Goal: Task Accomplishment & Management: Use online tool/utility

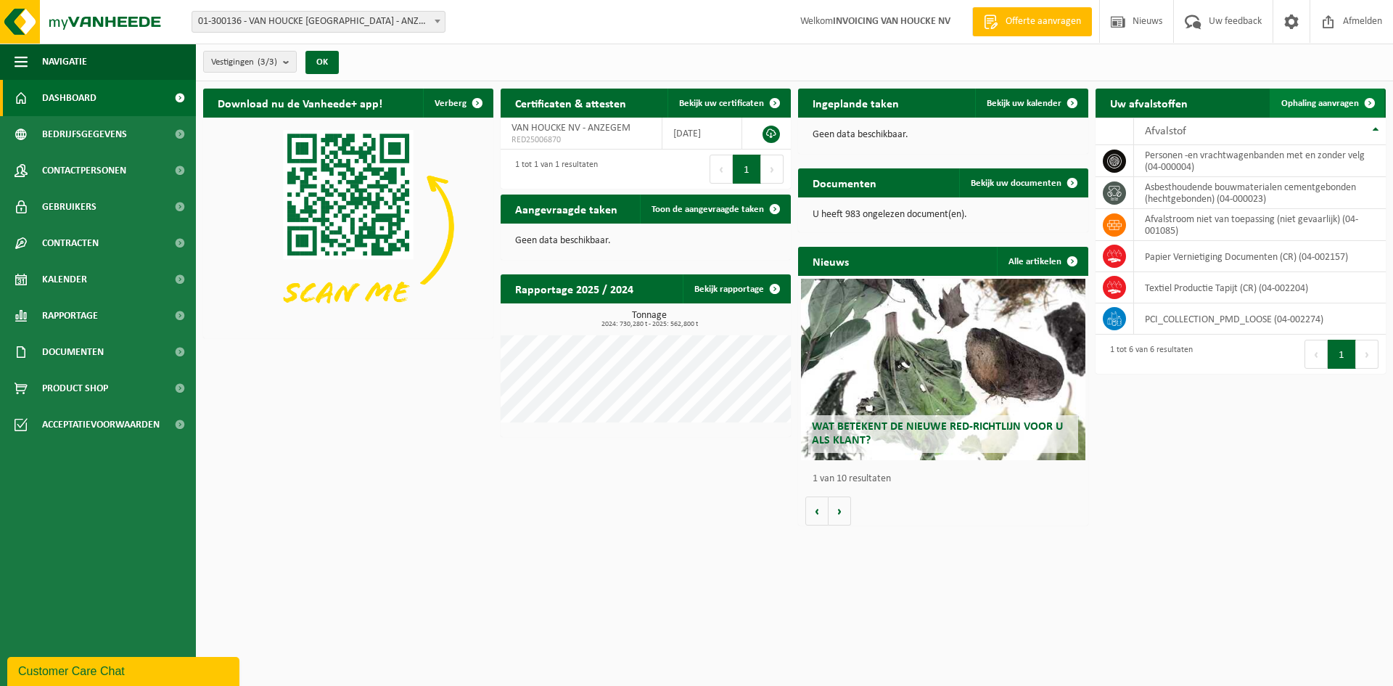
click at [1333, 99] on span "Ophaling aanvragen" at bounding box center [1321, 103] width 78 height 9
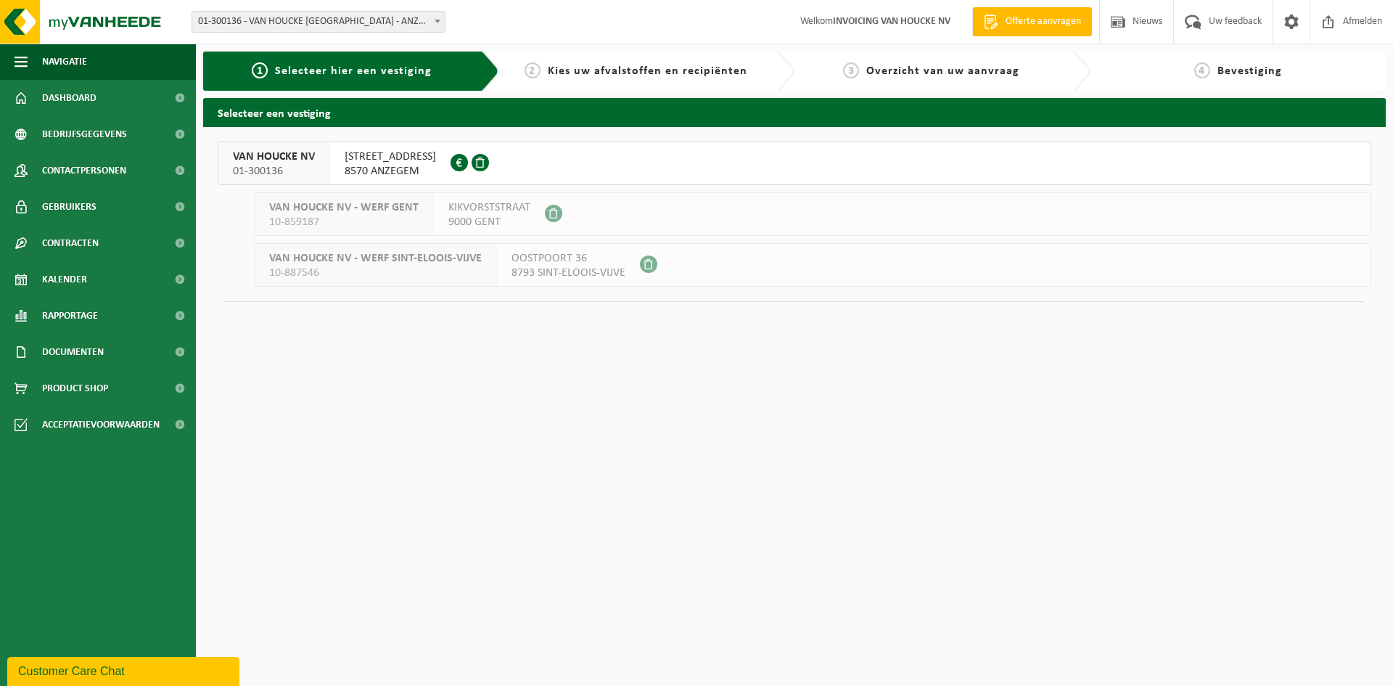
click at [398, 149] on div "[STREET_ADDRESS] 0444.582.672" at bounding box center [390, 163] width 120 height 42
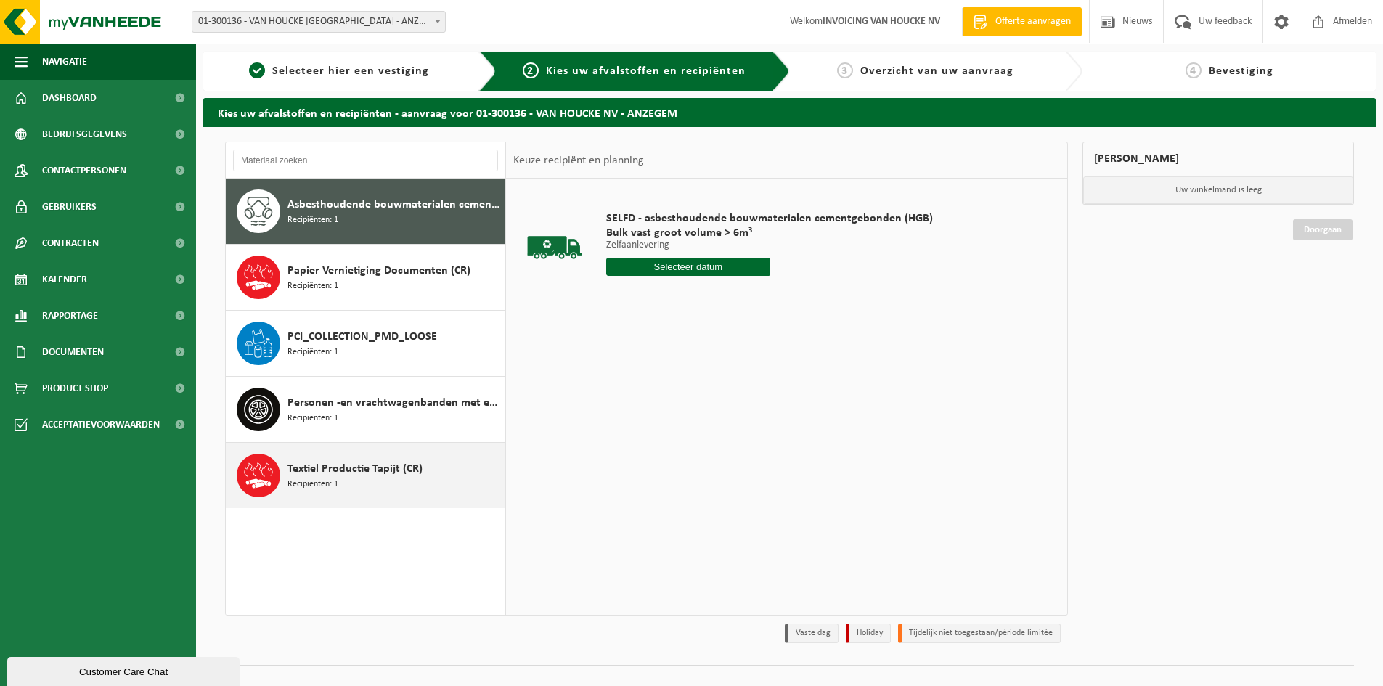
click at [367, 488] on div "Textiel Productie Tapijt (CR) Recipiënten: 1" at bounding box center [393, 476] width 213 height 44
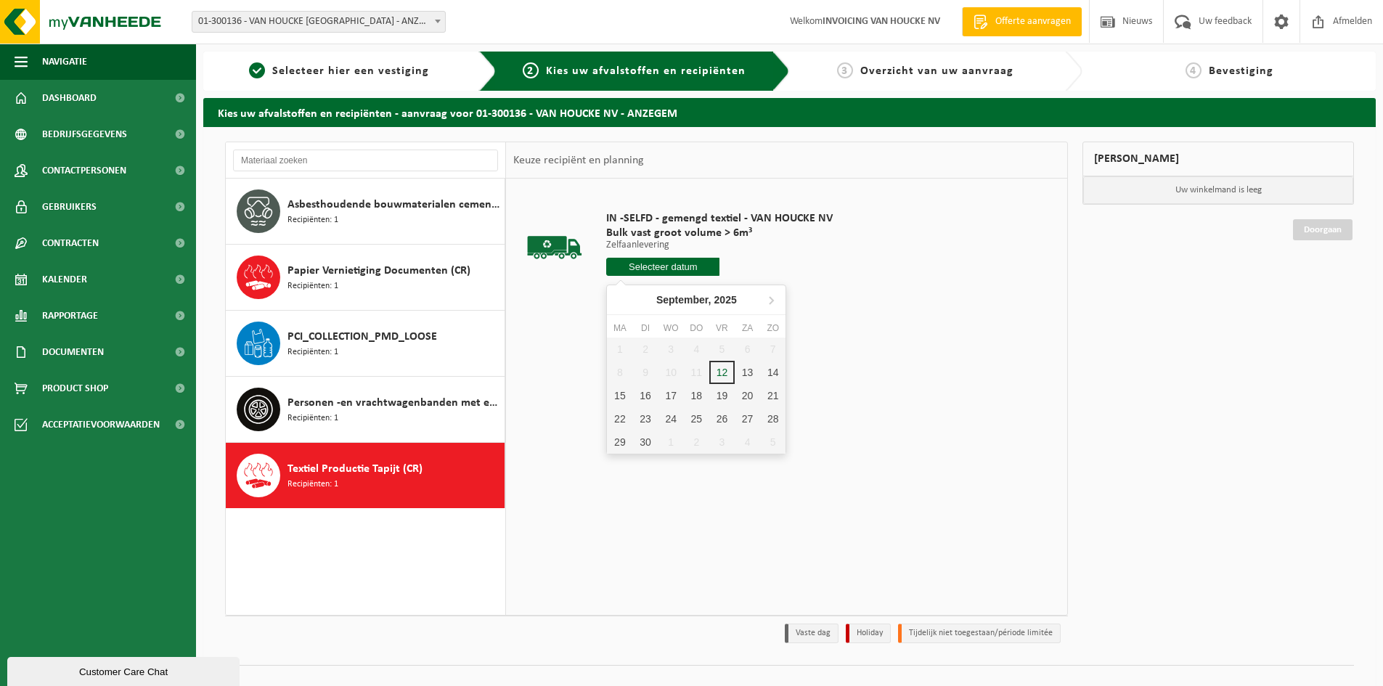
click at [646, 267] on input "text" at bounding box center [662, 267] width 113 height 18
click at [647, 398] on div "16" at bounding box center [644, 395] width 25 height 23
type input "Van 2025-09-16"
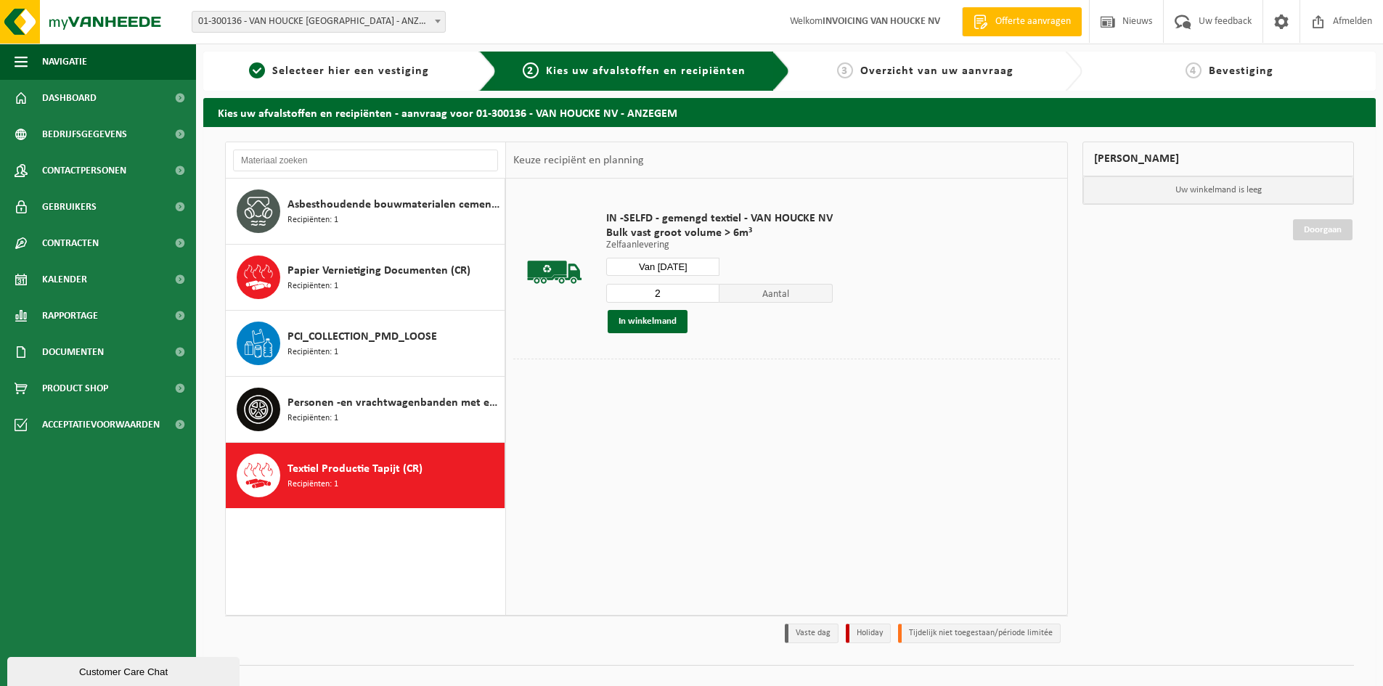
type input "2"
click at [708, 288] on input "2" at bounding box center [662, 293] width 113 height 19
click at [658, 324] on button "In winkelmand" at bounding box center [647, 321] width 80 height 23
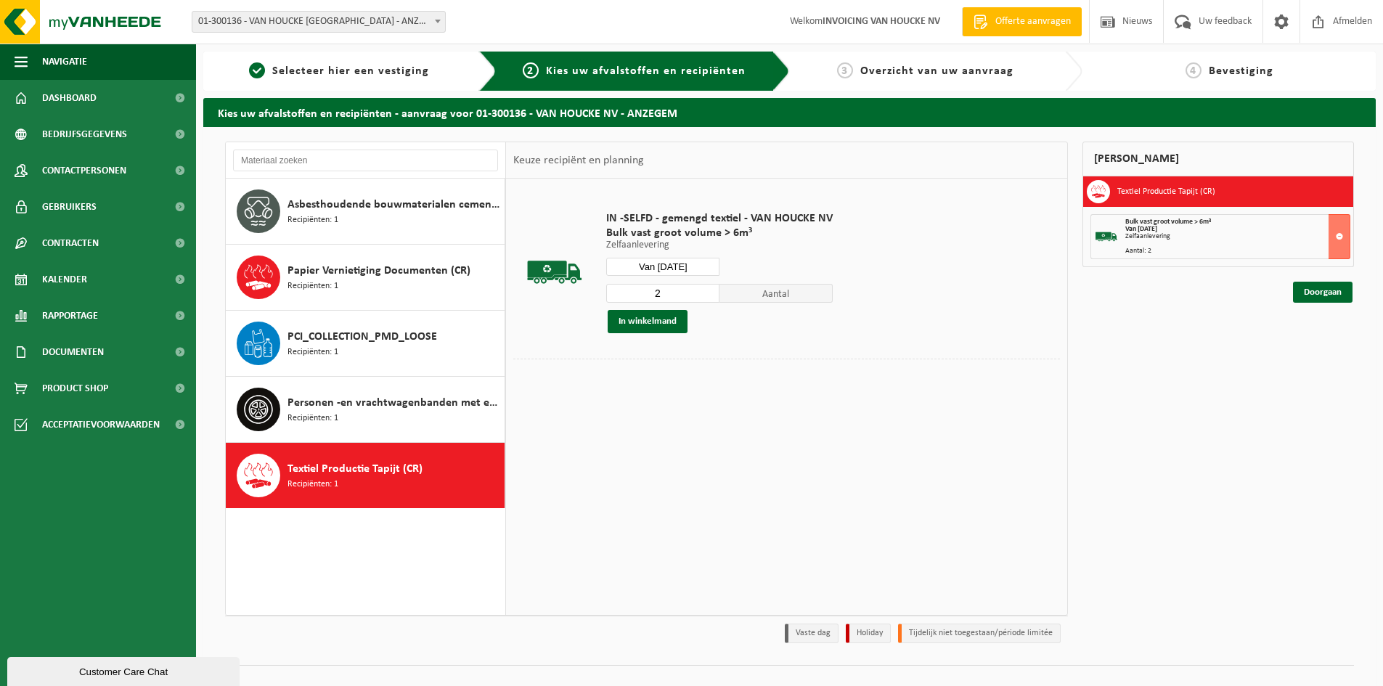
click at [373, 475] on span "Textiel Productie Tapijt (CR)" at bounding box center [354, 468] width 135 height 17
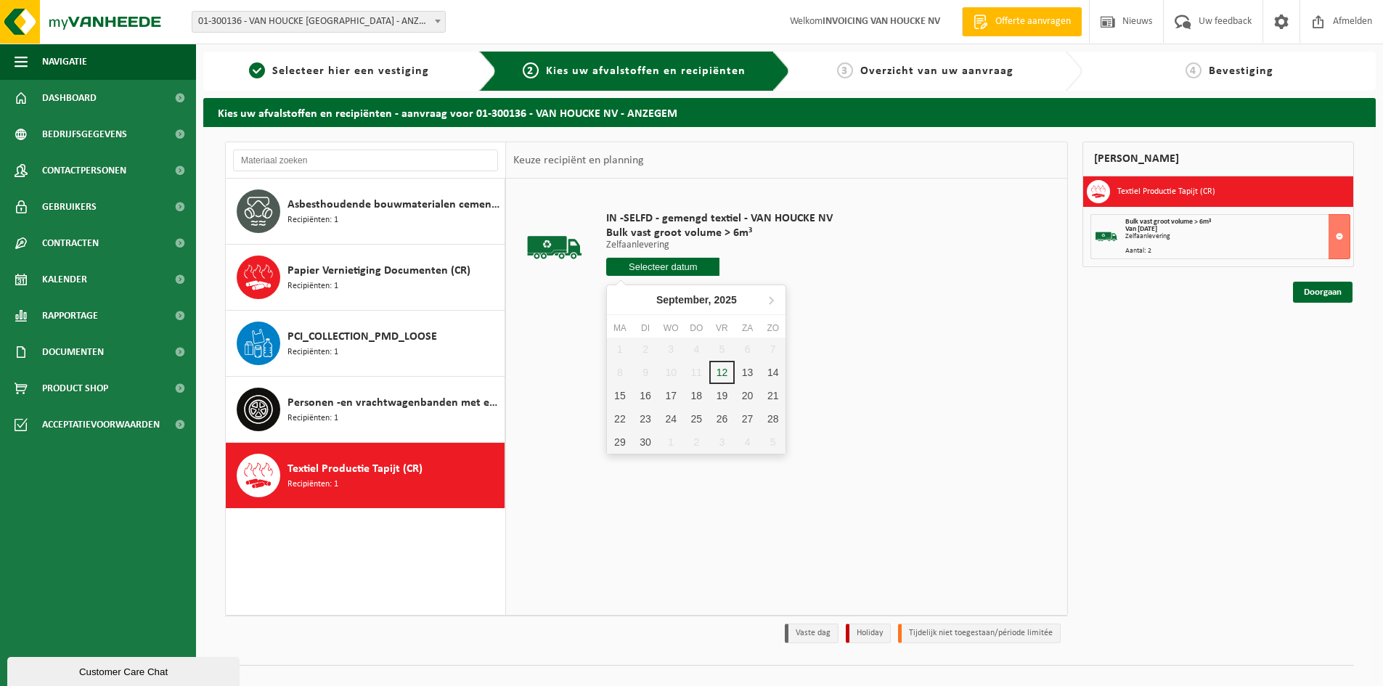
click at [679, 265] on input "text" at bounding box center [662, 267] width 113 height 18
click at [668, 396] on div "17" at bounding box center [670, 395] width 25 height 23
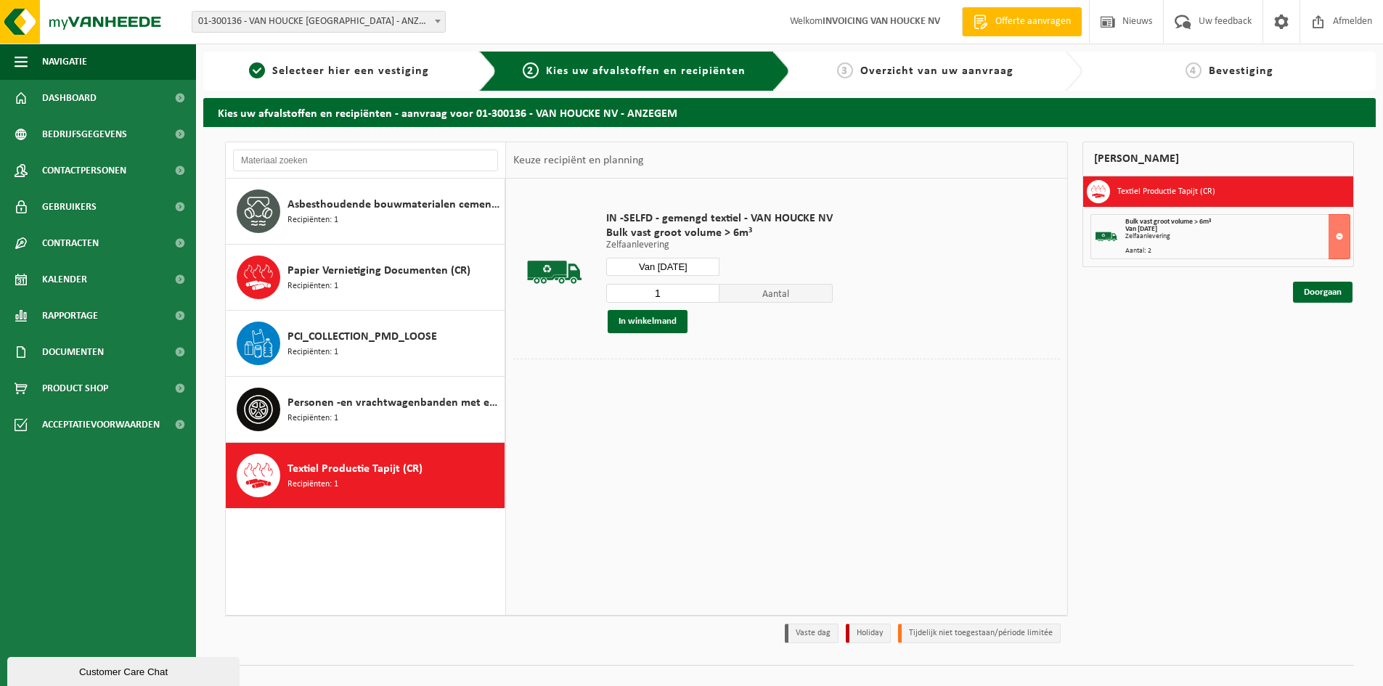
click at [652, 261] on input "Van 2025-09-17" at bounding box center [662, 267] width 113 height 18
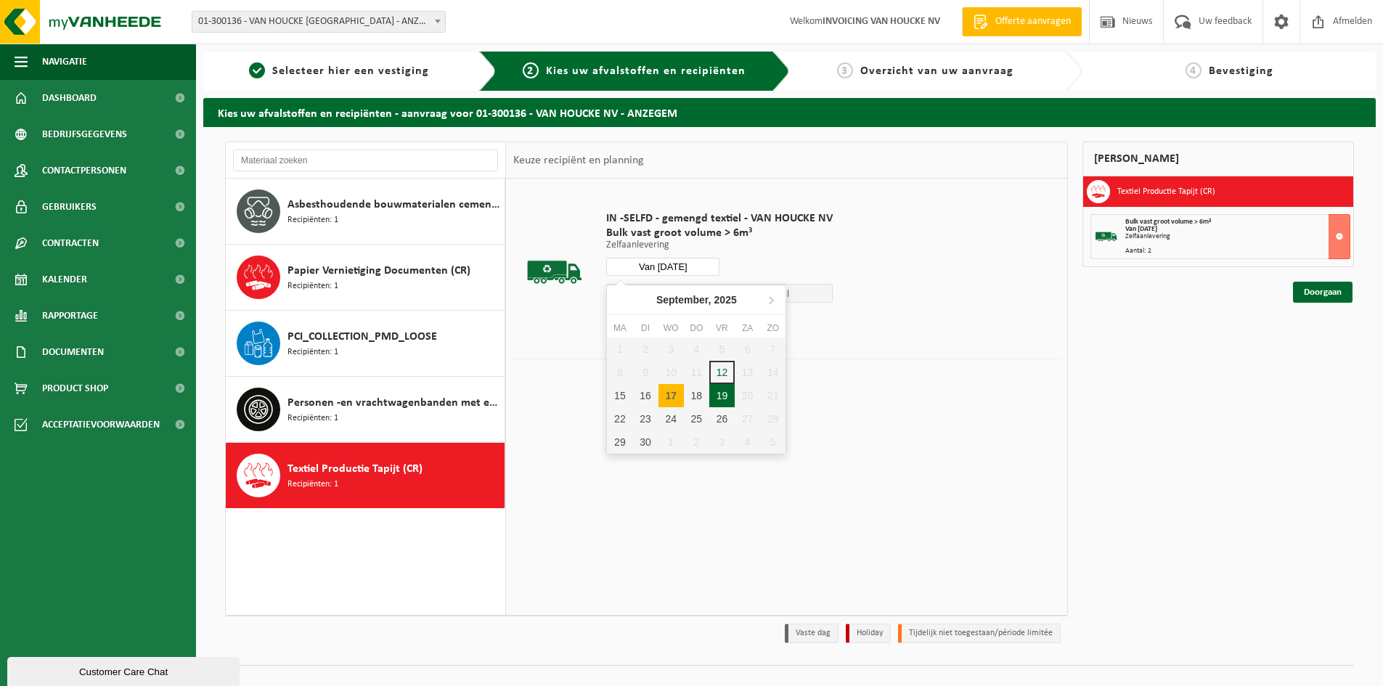
click at [720, 396] on div "19" at bounding box center [721, 395] width 25 height 23
type input "Van 2025-09-19"
click at [720, 396] on div "19" at bounding box center [721, 395] width 25 height 23
click at [717, 396] on div "19" at bounding box center [721, 395] width 25 height 23
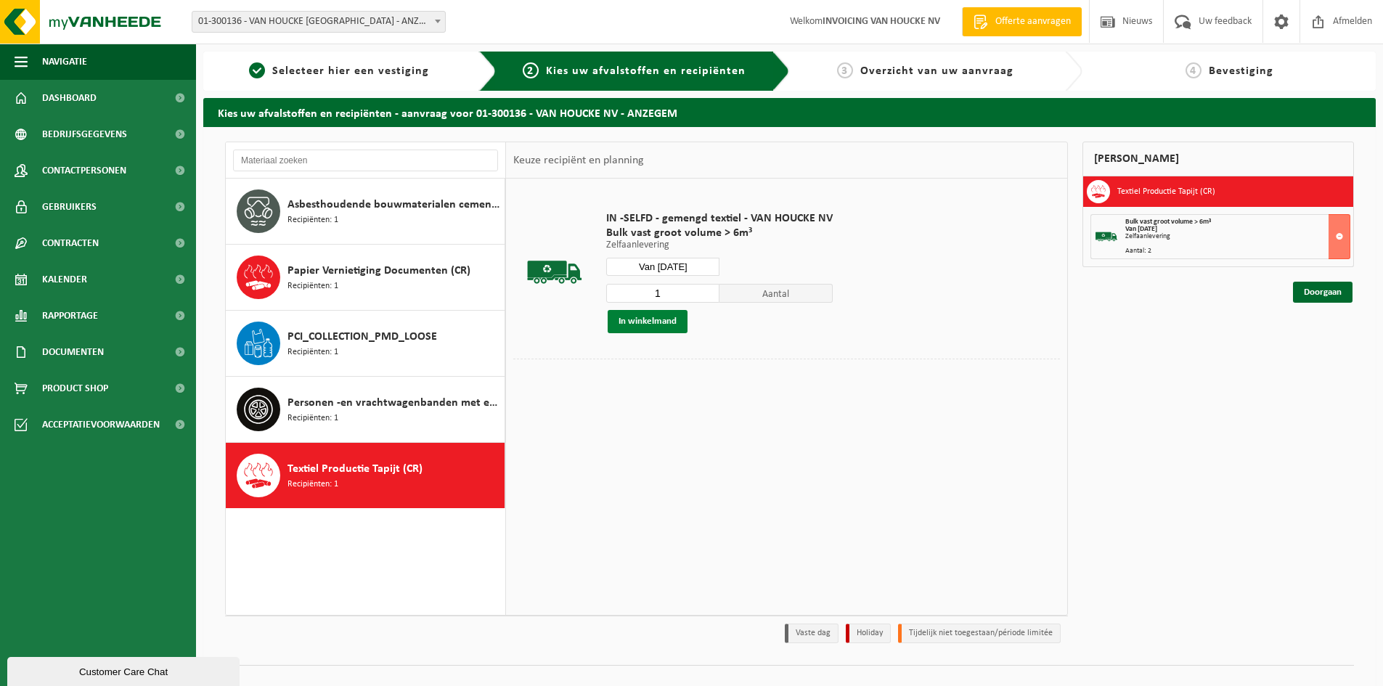
click at [661, 322] on button "In winkelmand" at bounding box center [647, 321] width 80 height 23
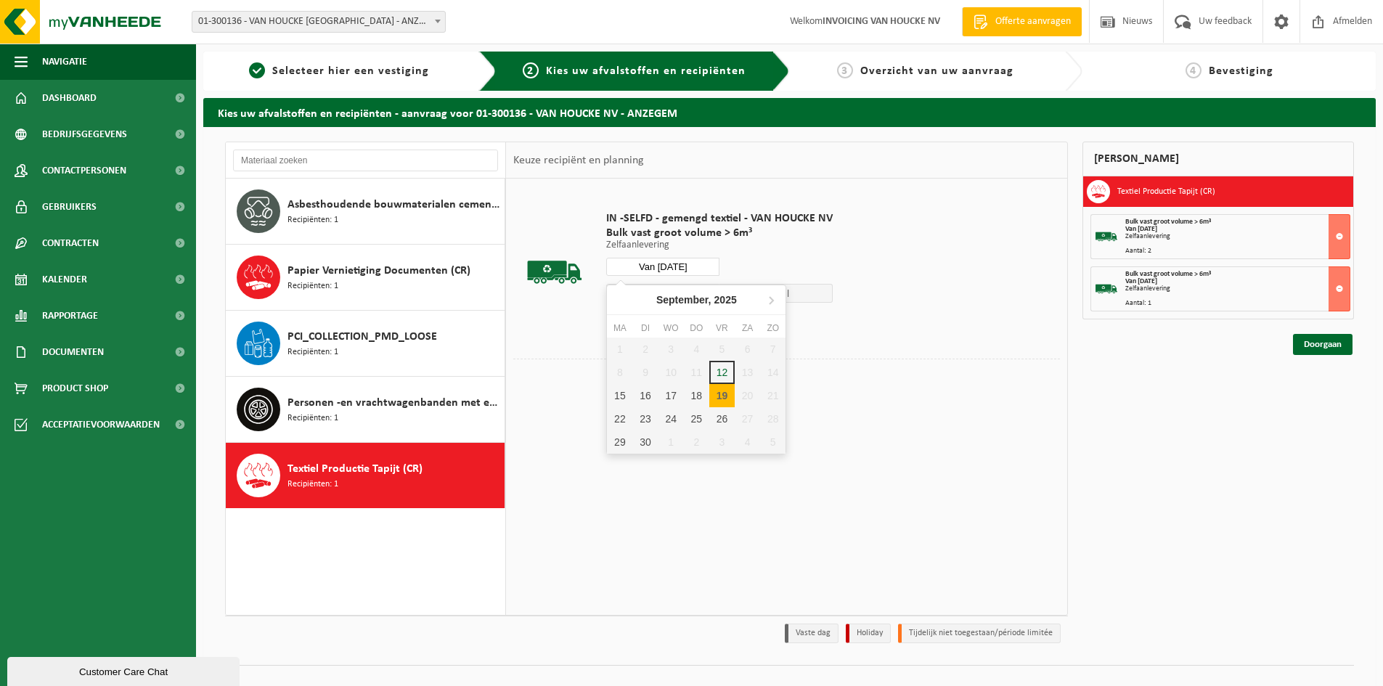
click at [651, 267] on input "Van 2025-09-19" at bounding box center [662, 267] width 113 height 18
click at [688, 396] on div "18" at bounding box center [696, 395] width 25 height 23
type input "Van 2025-09-18"
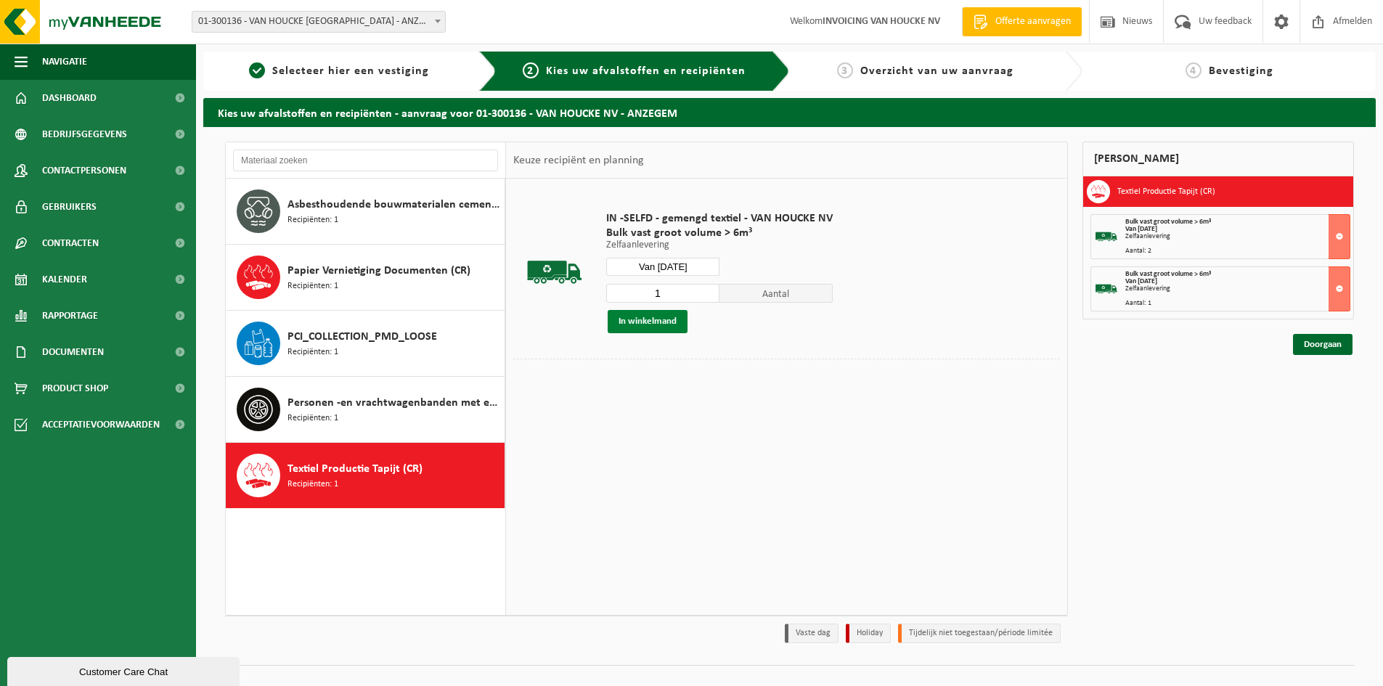
click at [643, 321] on button "In winkelmand" at bounding box center [647, 321] width 80 height 23
click at [1327, 398] on link "Doorgaan" at bounding box center [1323, 396] width 60 height 21
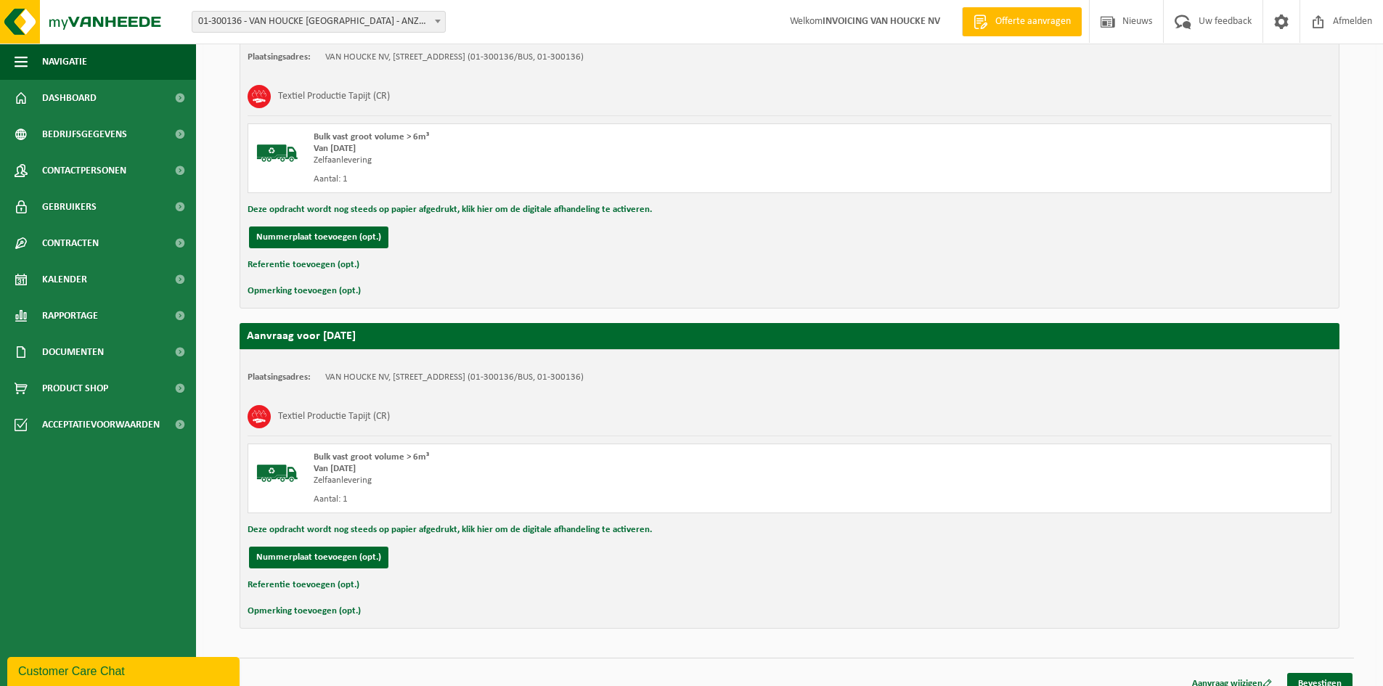
scroll to position [632, 0]
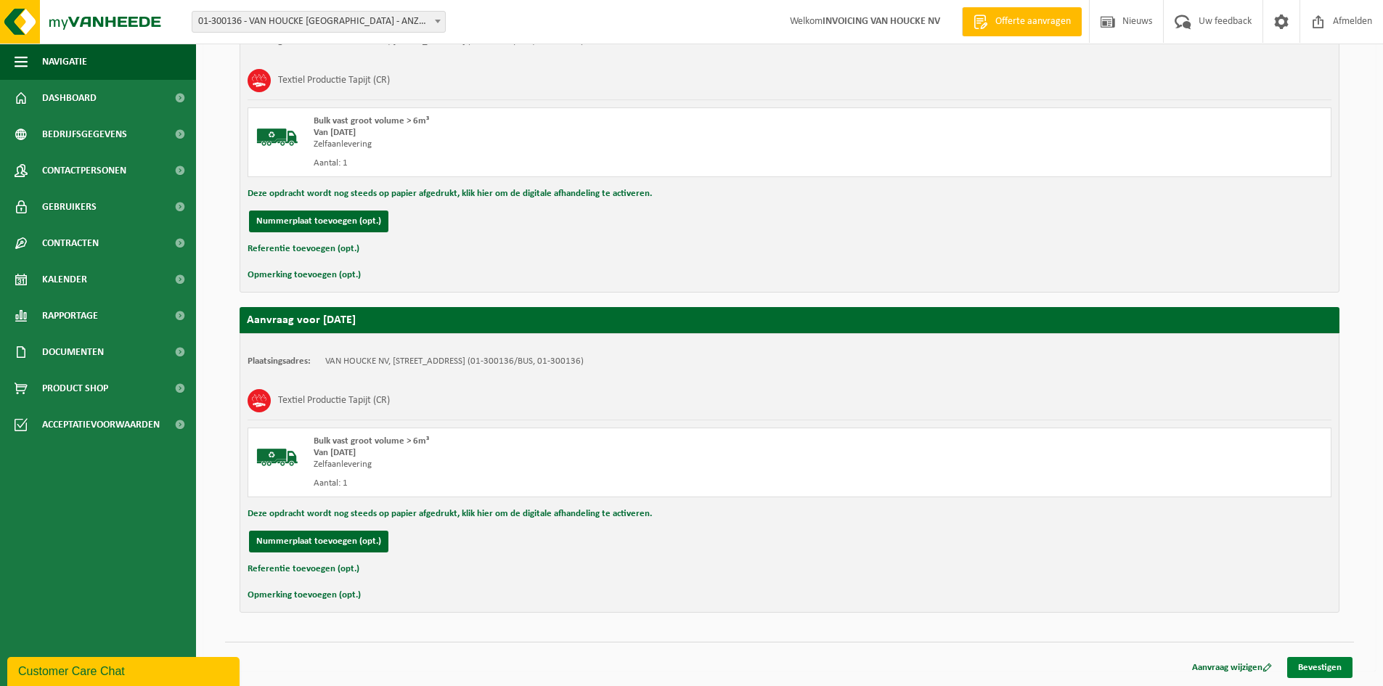
click at [1317, 663] on link "Bevestigen" at bounding box center [1319, 667] width 65 height 21
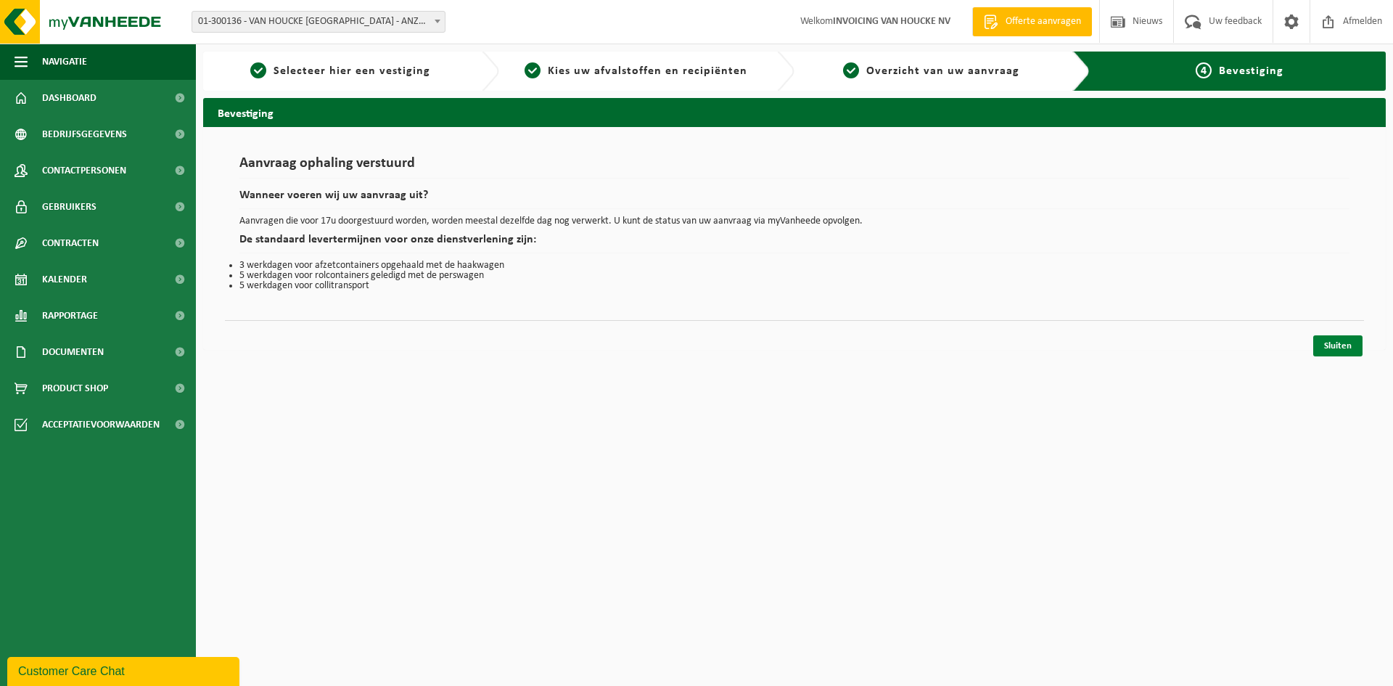
click at [1333, 347] on link "Sluiten" at bounding box center [1338, 345] width 49 height 21
